Goal: Task Accomplishment & Management: Manage account settings

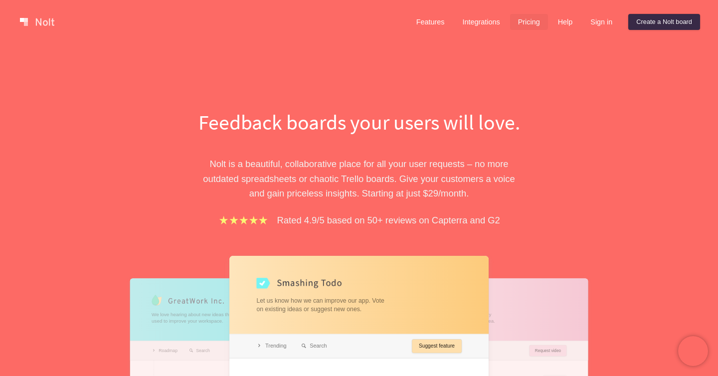
click at [512, 21] on link "Pricing" at bounding box center [529, 22] width 38 height 16
click at [590, 26] on link "Sign in" at bounding box center [601, 22] width 38 height 16
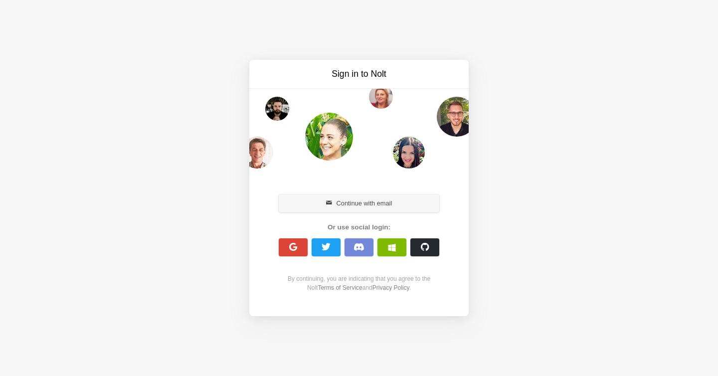
click at [361, 196] on button "Continue with email" at bounding box center [359, 203] width 161 height 18
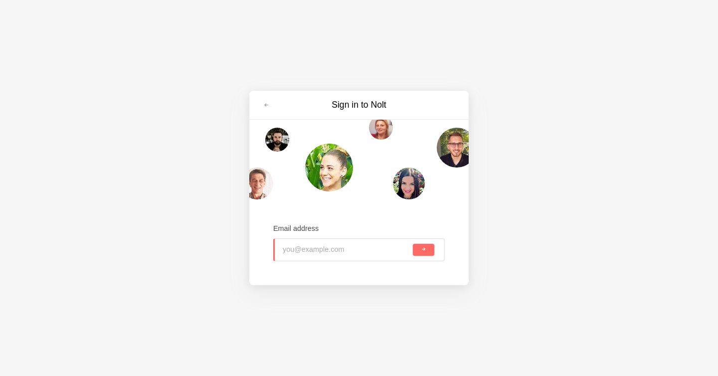
click at [316, 249] on input "email" at bounding box center [347, 250] width 128 height 22
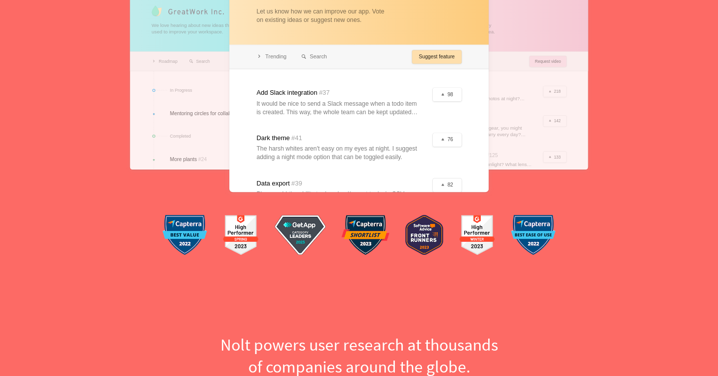
scroll to position [359, 0]
